Goal: Task Accomplishment & Management: Use online tool/utility

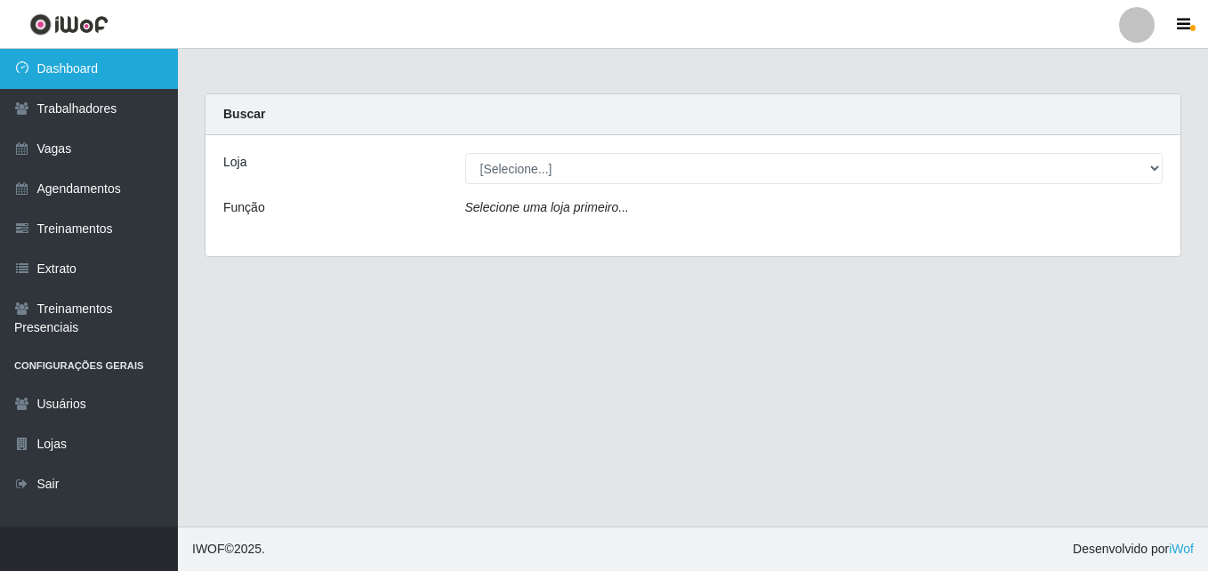
click at [69, 63] on link "Dashboard" at bounding box center [89, 69] width 178 height 40
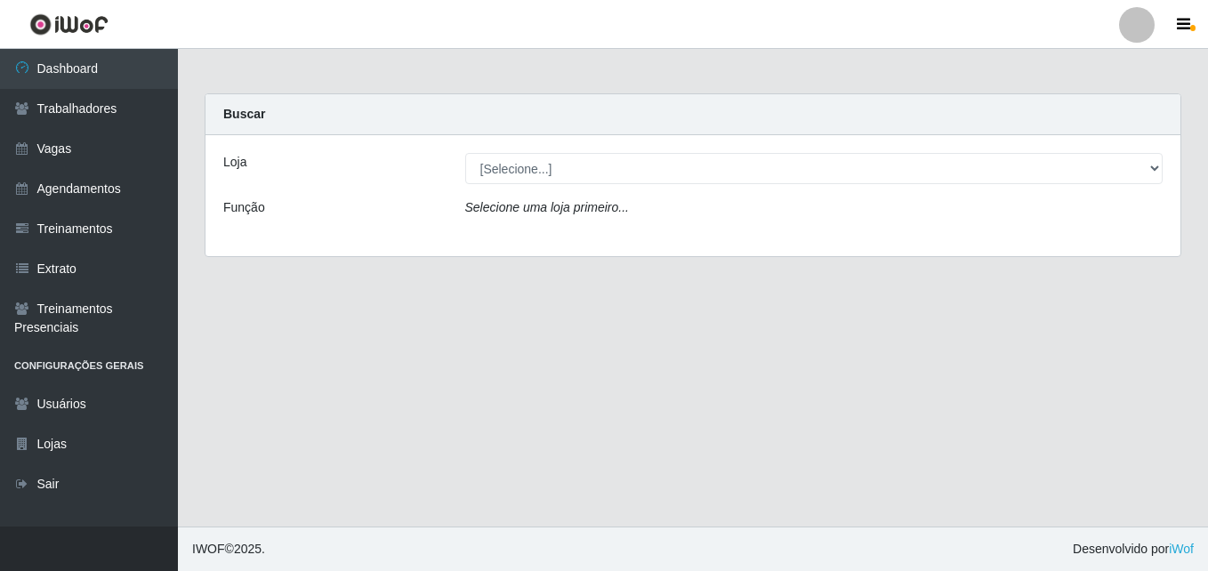
click at [621, 188] on div "Loja [Selecione...] Extremoz Supermercados - Loja 2 Função Selecione uma loja p…" at bounding box center [692, 195] width 975 height 121
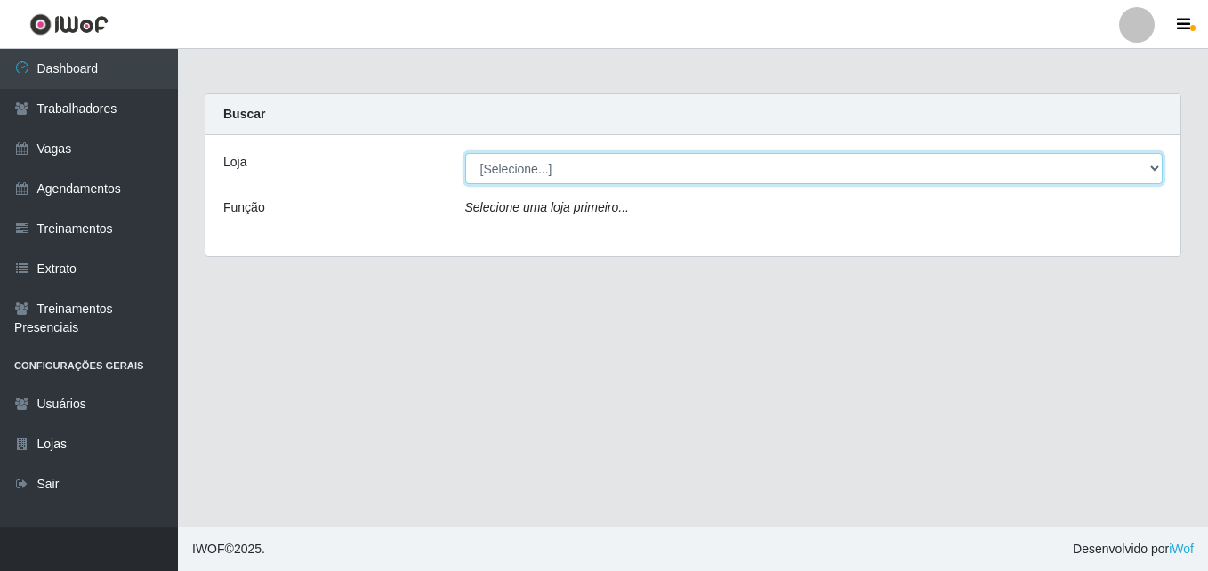
click at [625, 175] on select "[Selecione...] Extremoz Supermercados - Loja 2" at bounding box center [814, 168] width 698 height 31
select select "521"
click at [465, 153] on select "[Selecione...] Extremoz Supermercados - Loja 2" at bounding box center [814, 168] width 698 height 31
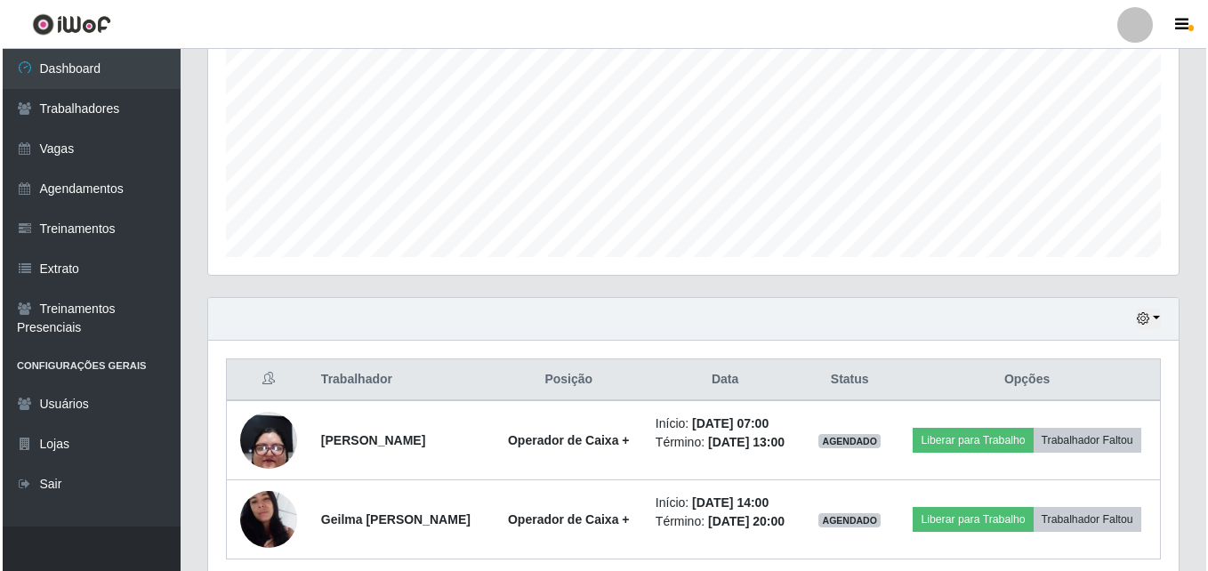
scroll to position [452, 0]
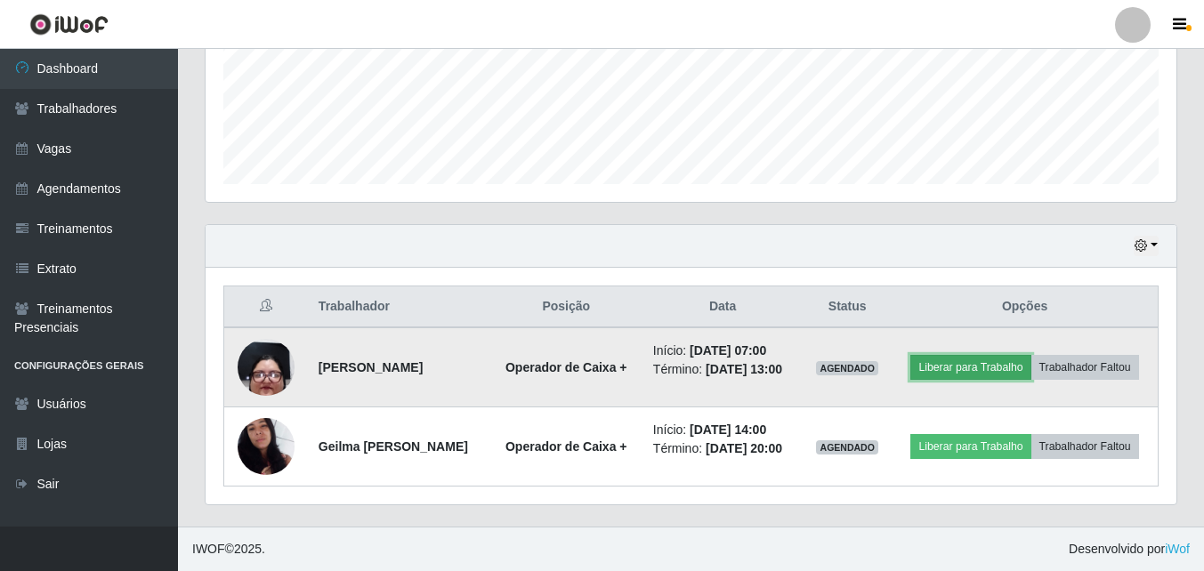
click at [992, 362] on button "Liberar para Trabalho" at bounding box center [970, 367] width 120 height 25
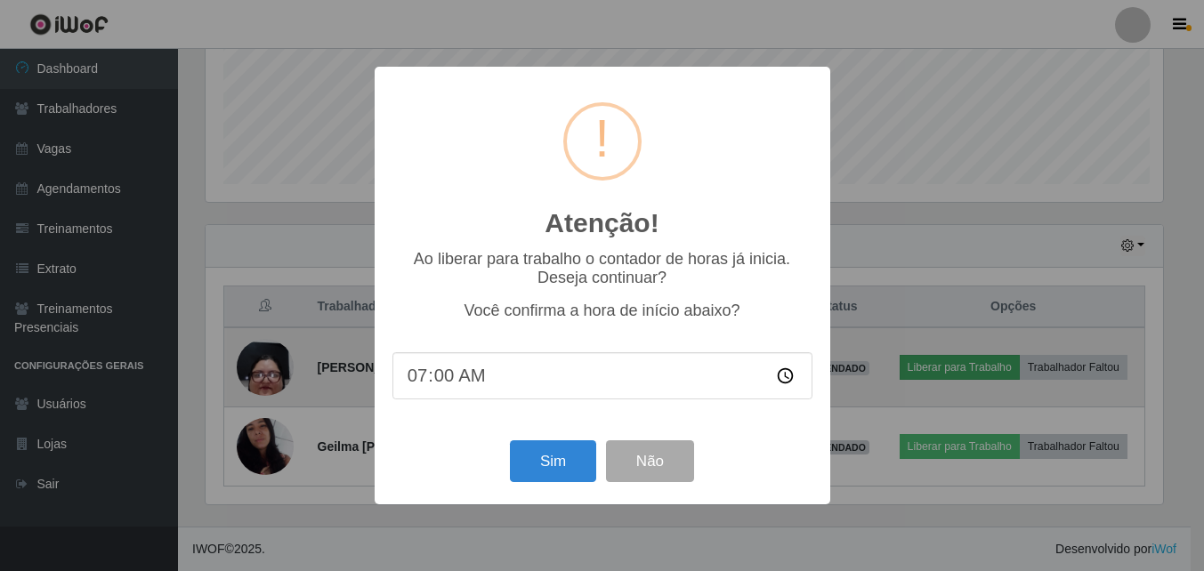
scroll to position [369, 962]
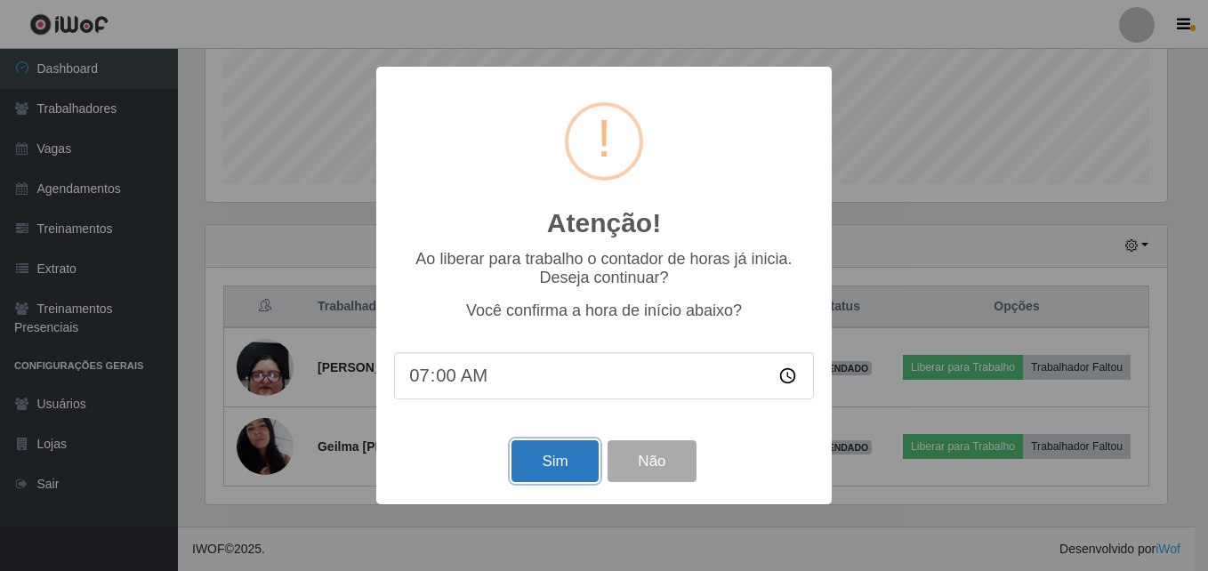
click at [557, 459] on button "Sim" at bounding box center [555, 461] width 86 height 42
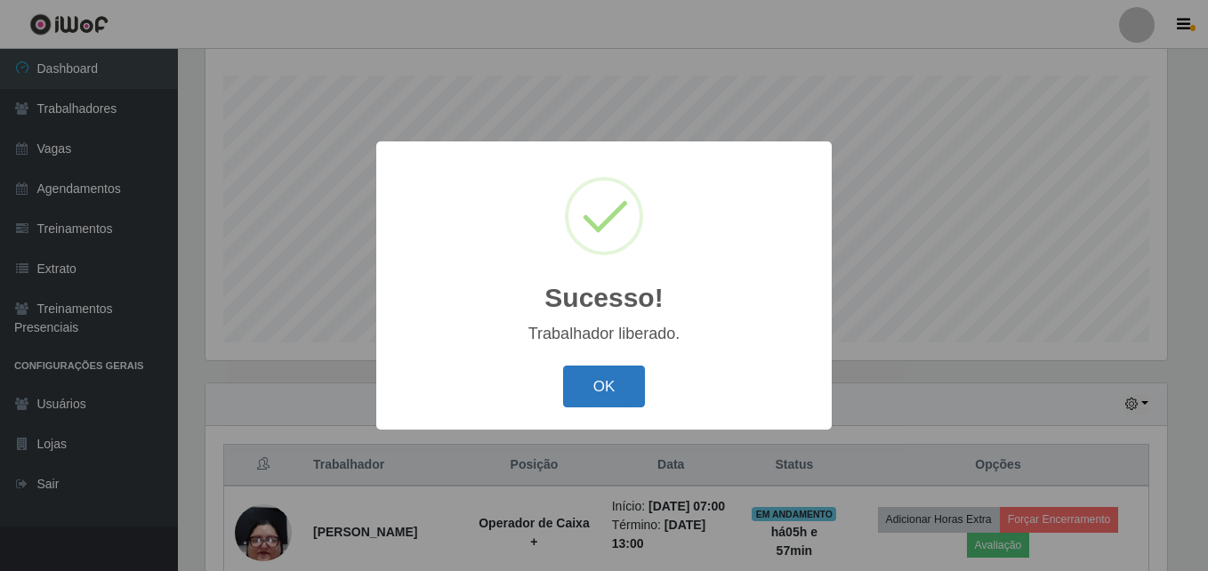
click at [629, 378] on button "OK" at bounding box center [604, 387] width 83 height 42
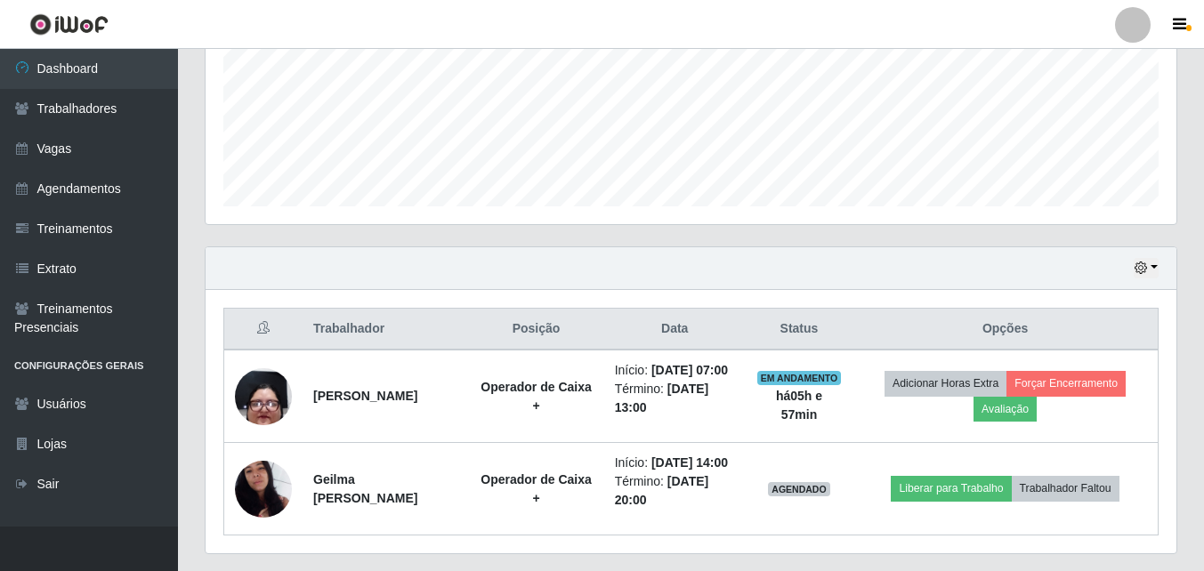
scroll to position [516, 0]
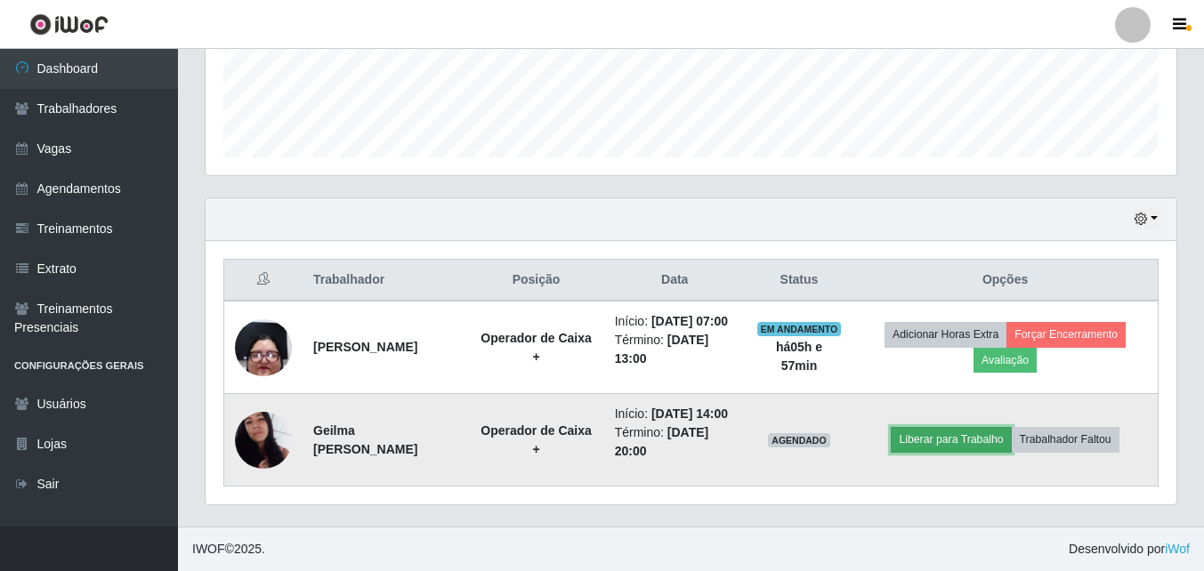
click at [957, 436] on button "Liberar para Trabalho" at bounding box center [950, 439] width 120 height 25
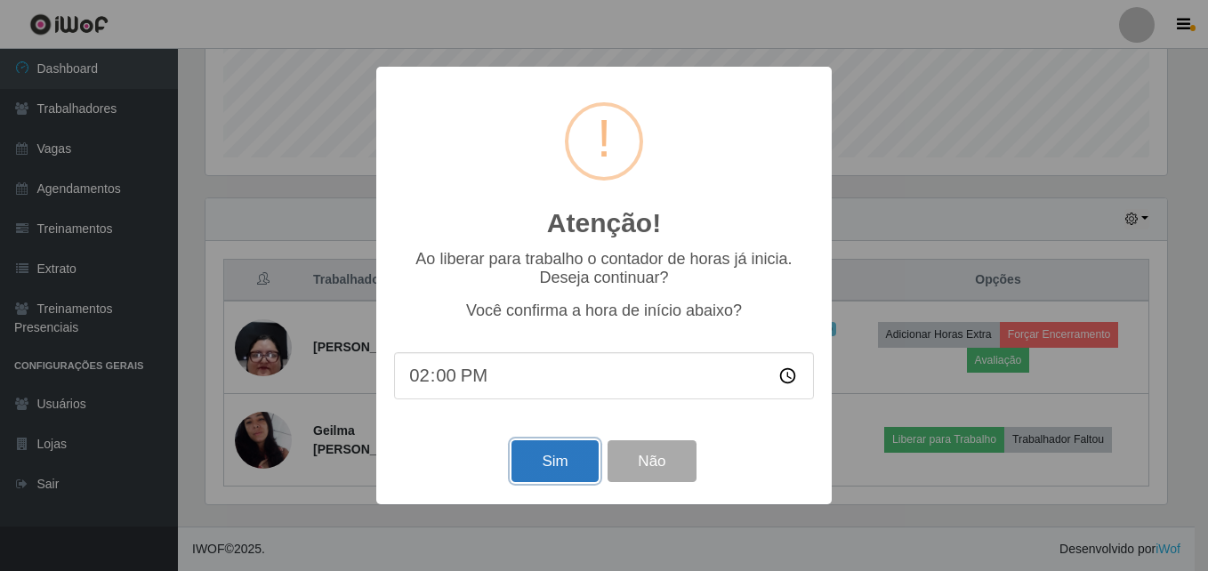
click at [536, 463] on button "Sim" at bounding box center [555, 461] width 86 height 42
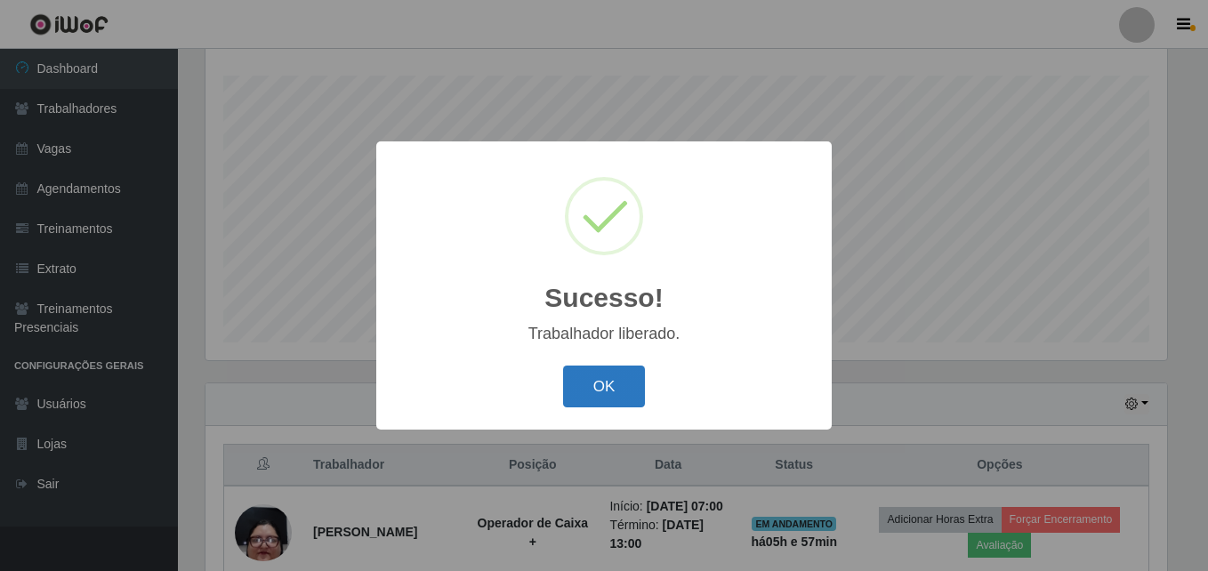
click at [608, 389] on button "OK" at bounding box center [604, 387] width 83 height 42
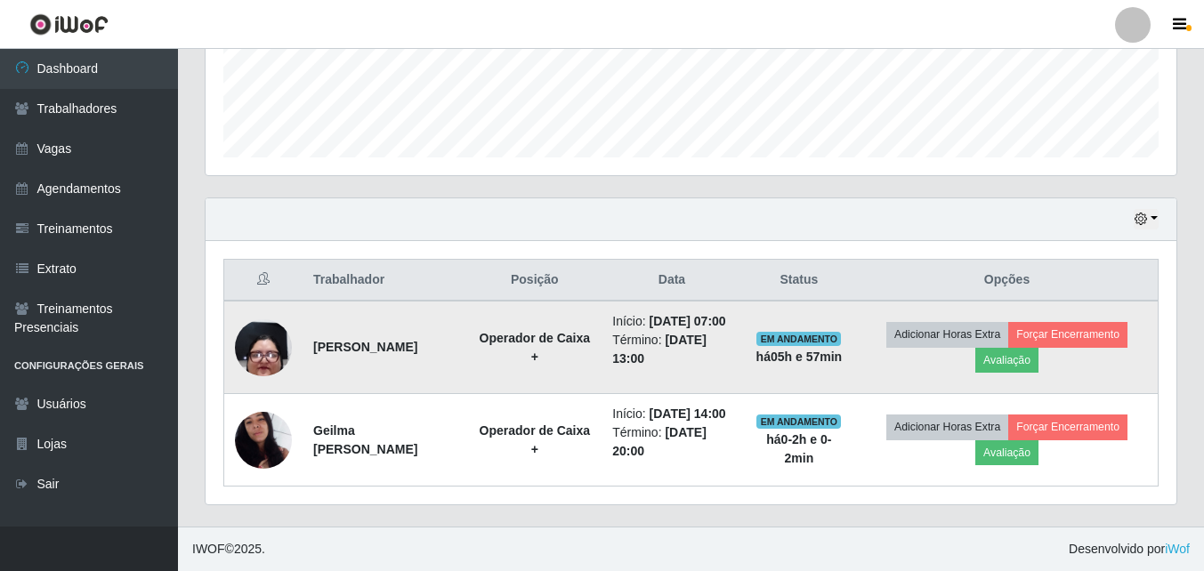
scroll to position [516, 0]
click at [1072, 322] on button "Forçar Encerramento" at bounding box center [1067, 334] width 119 height 25
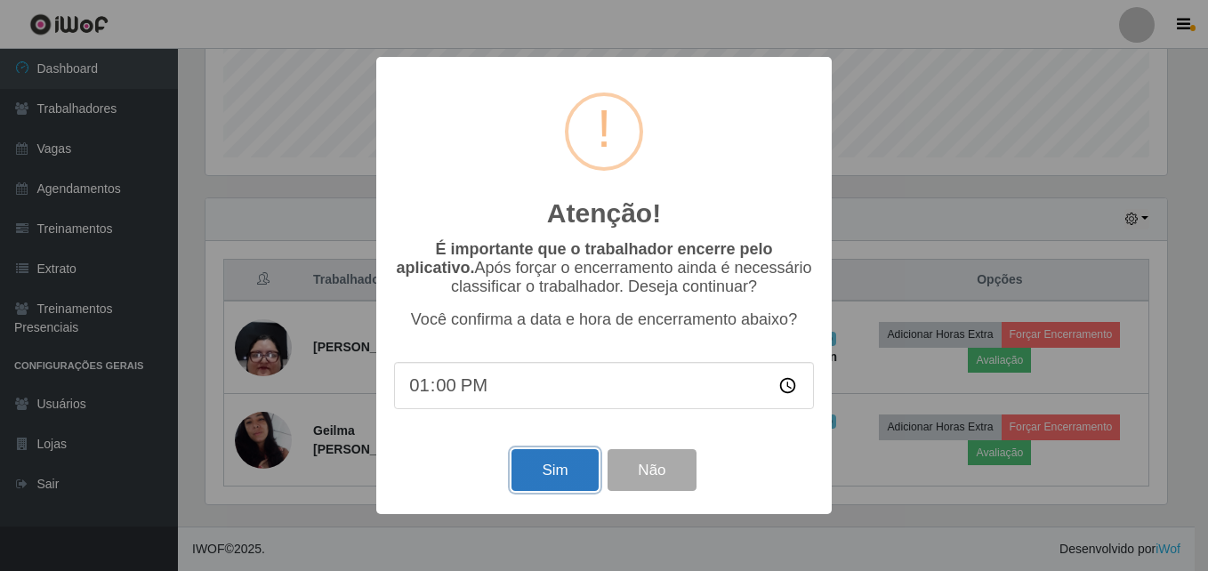
click at [530, 483] on button "Sim" at bounding box center [555, 470] width 86 height 42
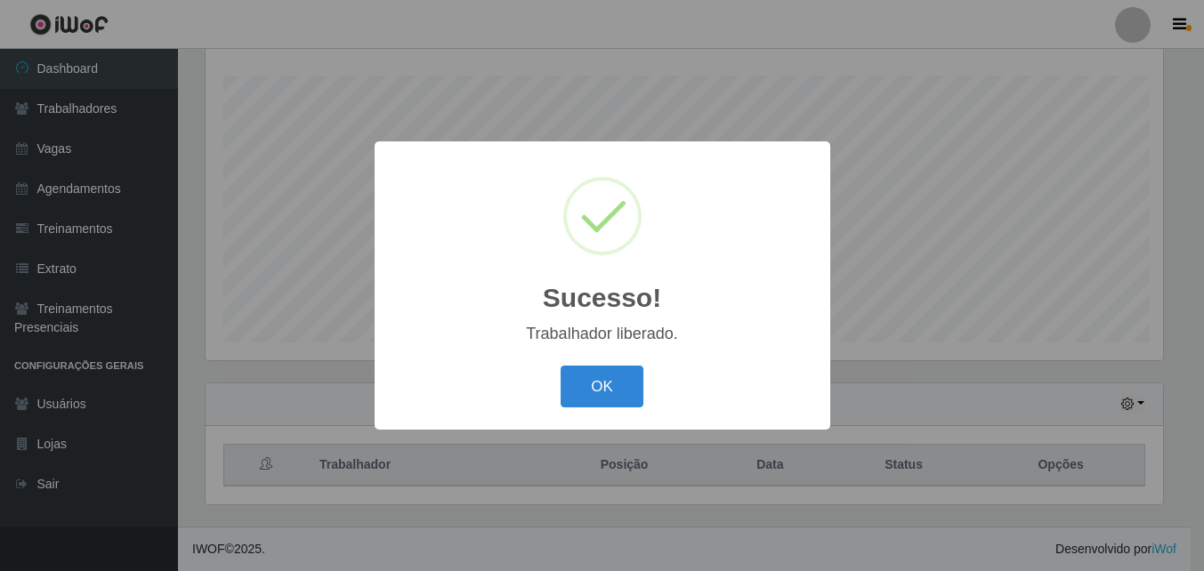
scroll to position [0, 0]
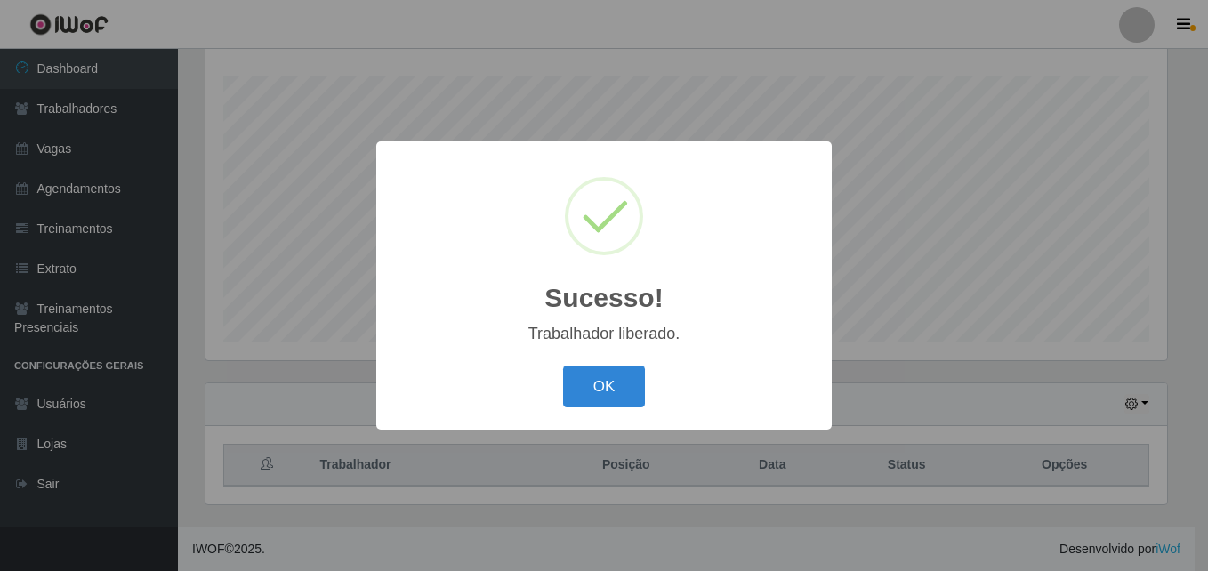
click at [1062, 417] on div "Sucesso! × Trabalhador liberado. OK Cancel" at bounding box center [604, 285] width 1208 height 571
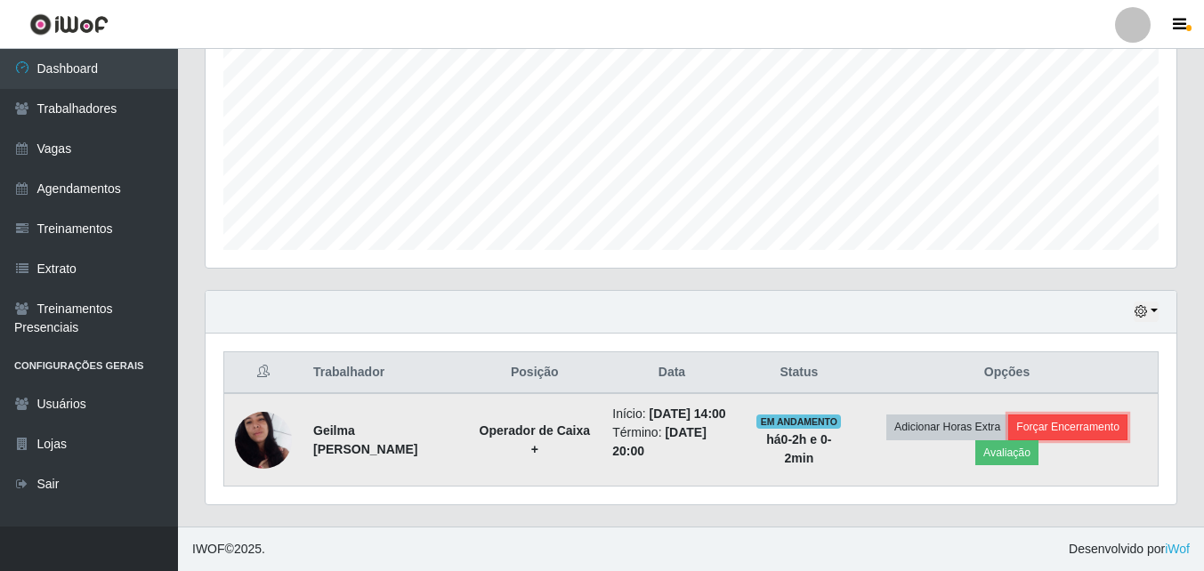
click at [1096, 428] on button "Forçar Encerramento" at bounding box center [1067, 427] width 119 height 25
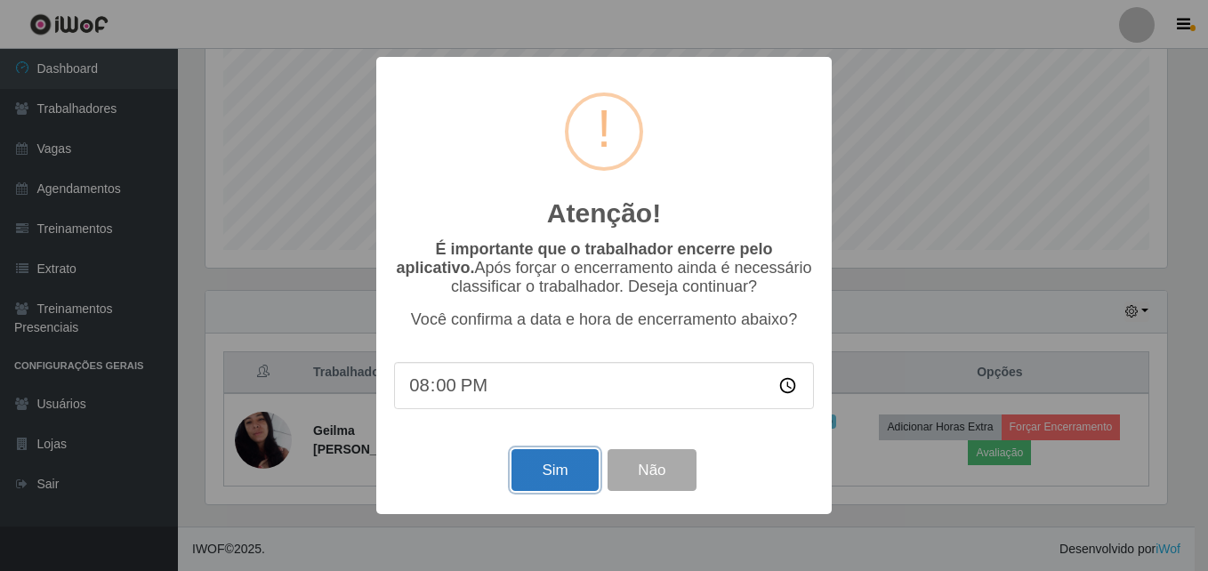
click at [536, 484] on button "Sim" at bounding box center [555, 470] width 86 height 42
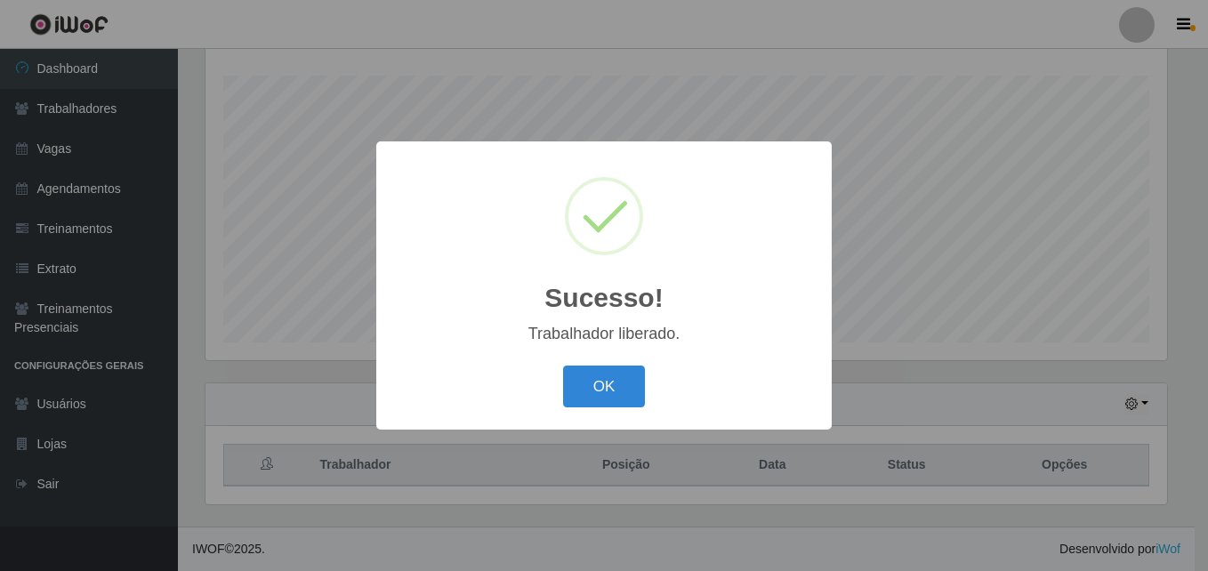
click at [563, 366] on button "OK" at bounding box center [604, 387] width 83 height 42
